Goal: Navigation & Orientation: Find specific page/section

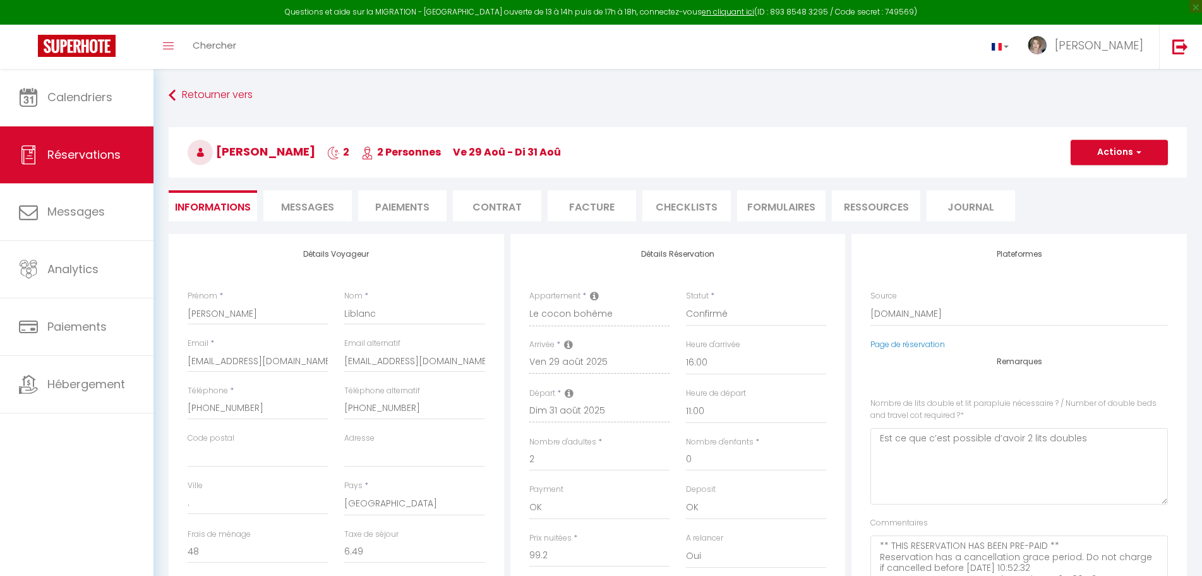
select select "16:00"
select select "11:00"
select select "2"
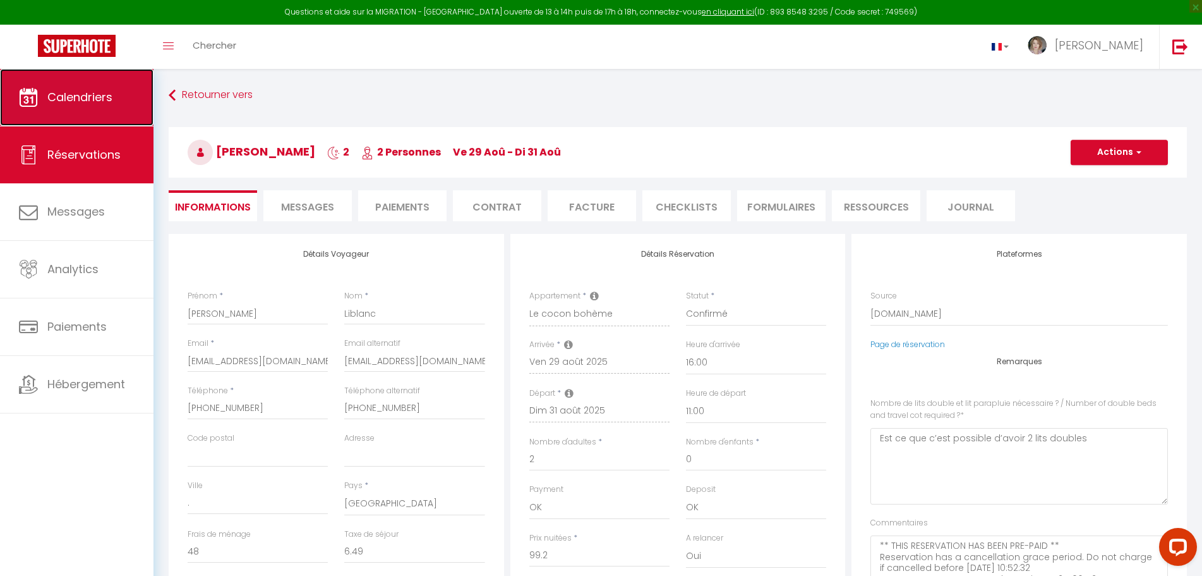
click at [69, 107] on link "Calendriers" at bounding box center [77, 97] width 154 height 57
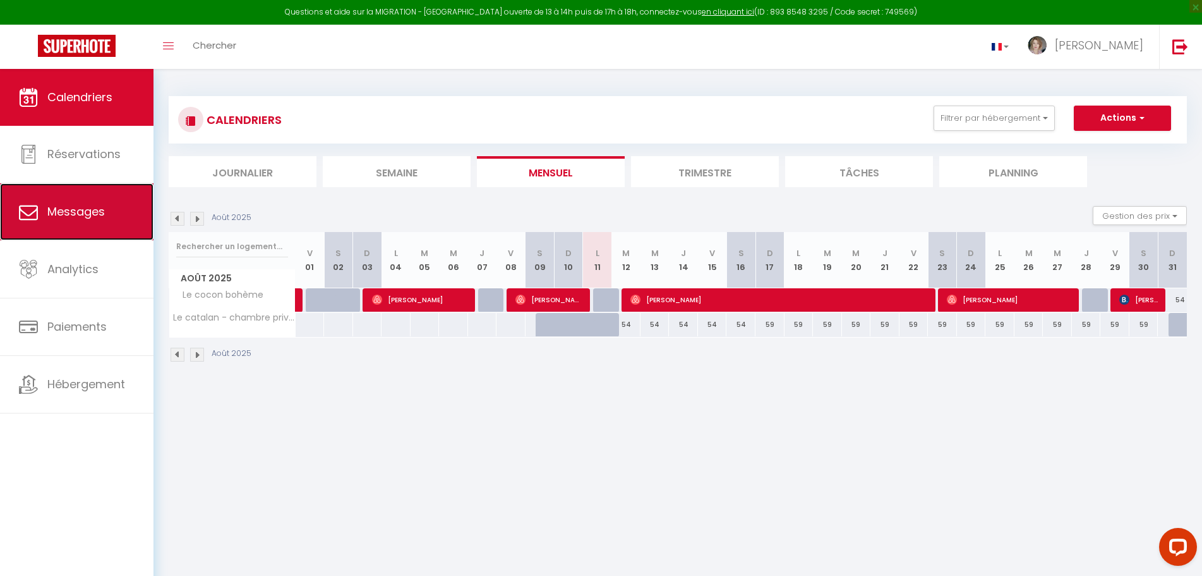
click at [92, 210] on span "Messages" at bounding box center [76, 211] width 58 height 16
select select "message"
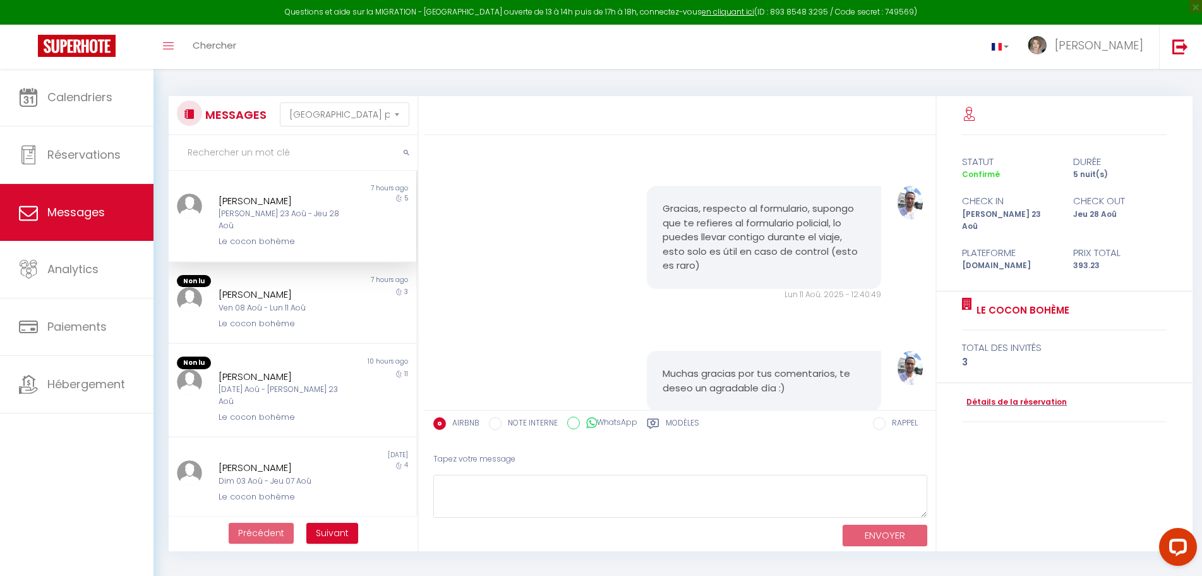
scroll to position [3076, 0]
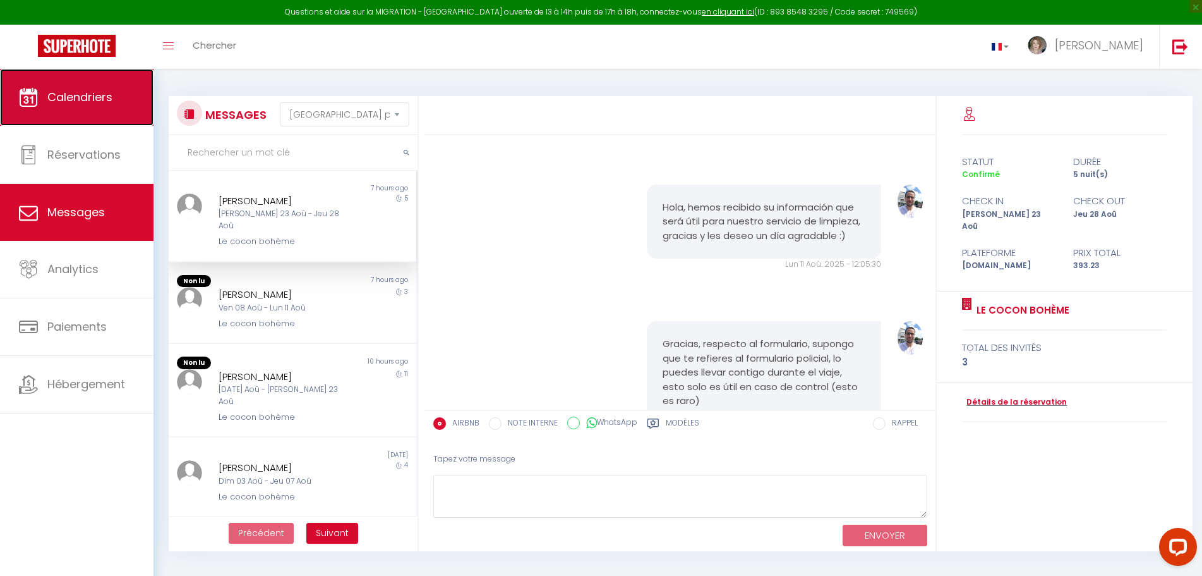
click at [92, 103] on span "Calendriers" at bounding box center [79, 97] width 65 height 16
